Goal: Navigation & Orientation: Go to known website

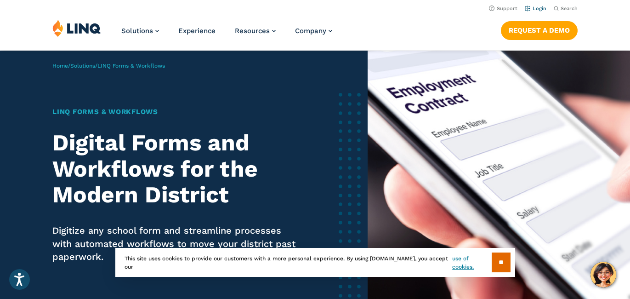
click at [455, 8] on link "Login" at bounding box center [536, 9] width 22 height 6
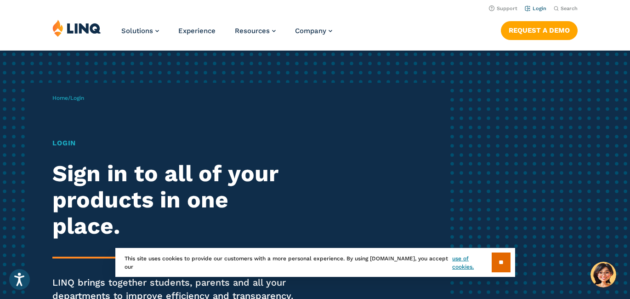
click at [538, 8] on link "Login" at bounding box center [536, 9] width 22 height 6
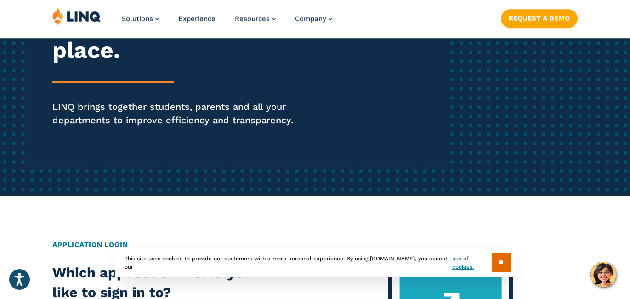
scroll to position [176, 0]
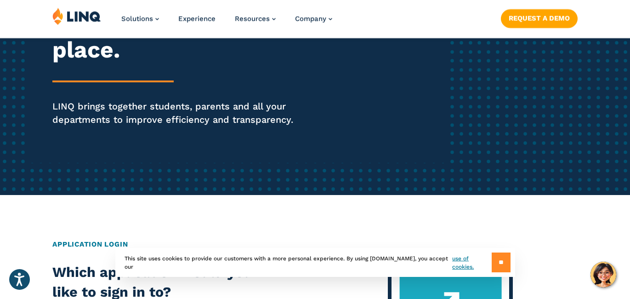
click at [496, 257] on input "**" at bounding box center [501, 262] width 19 height 20
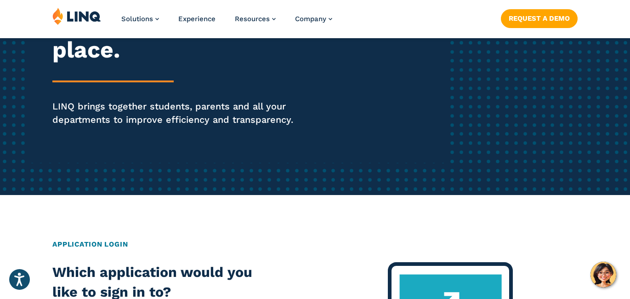
scroll to position [0, 0]
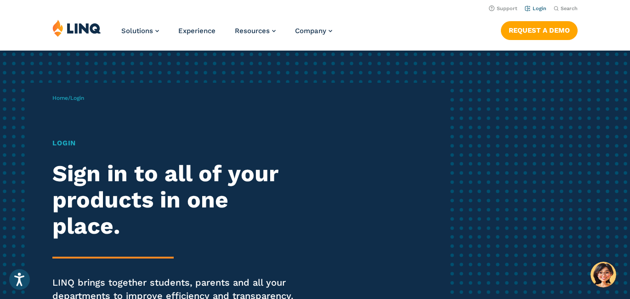
click at [542, 4] on li "Login" at bounding box center [536, 8] width 22 height 10
click at [537, 11] on li "Login" at bounding box center [536, 8] width 22 height 10
click at [532, 8] on link "Login" at bounding box center [536, 9] width 22 height 6
click at [544, 7] on link "Login" at bounding box center [536, 9] width 22 height 6
click at [75, 119] on div "Home / Login Login Sign in to all of your products in one place. LINQ brings to…" at bounding box center [249, 211] width 394 height 256
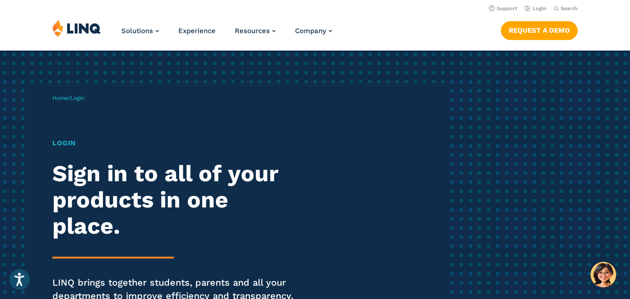
click at [68, 141] on h1 "Login" at bounding box center [173, 143] width 243 height 11
click at [99, 150] on div "Login Sign in to all of your products in one place. LINQ brings together studen…" at bounding box center [173, 233] width 243 height 190
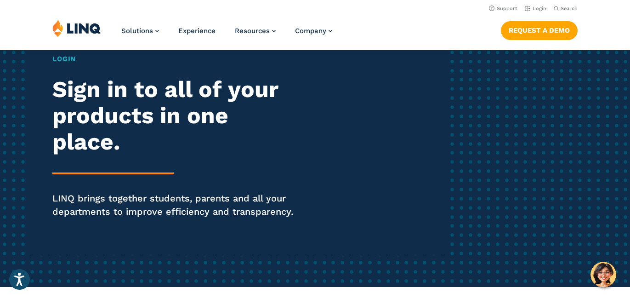
scroll to position [84, 0]
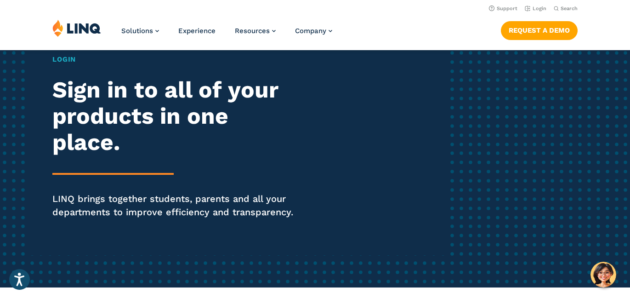
click at [115, 126] on h2 "Sign in to all of your products in one place." at bounding box center [173, 116] width 243 height 79
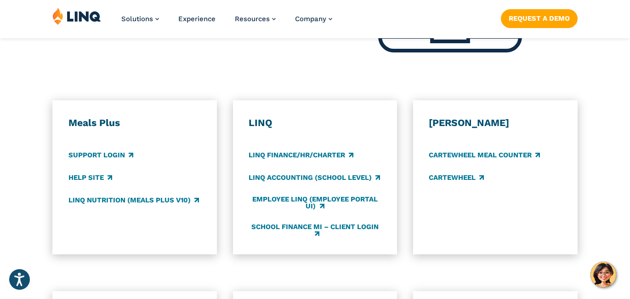
scroll to position [487, 0]
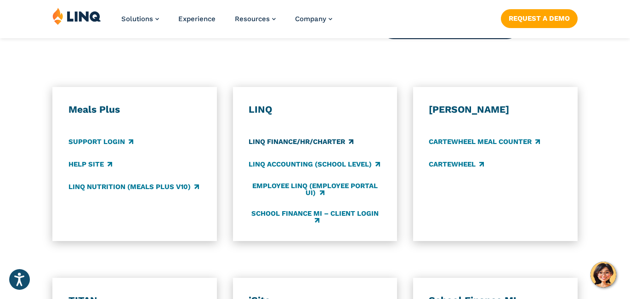
click at [329, 141] on link "LINQ Finance/HR/Charter" at bounding box center [301, 141] width 105 height 10
